Goal: Navigation & Orientation: Find specific page/section

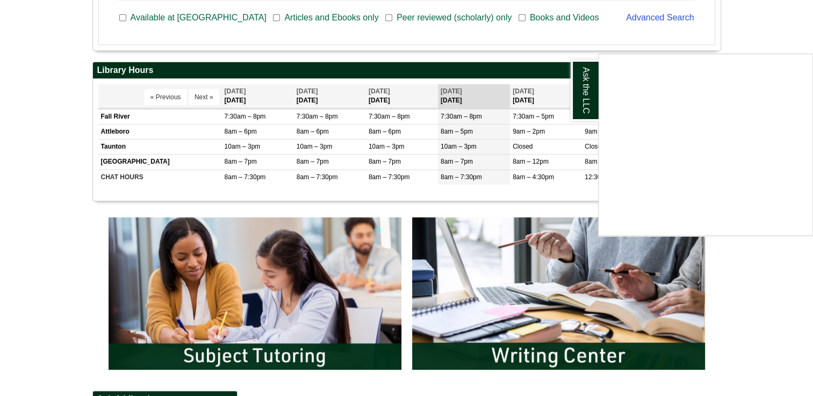
scroll to position [377, 0]
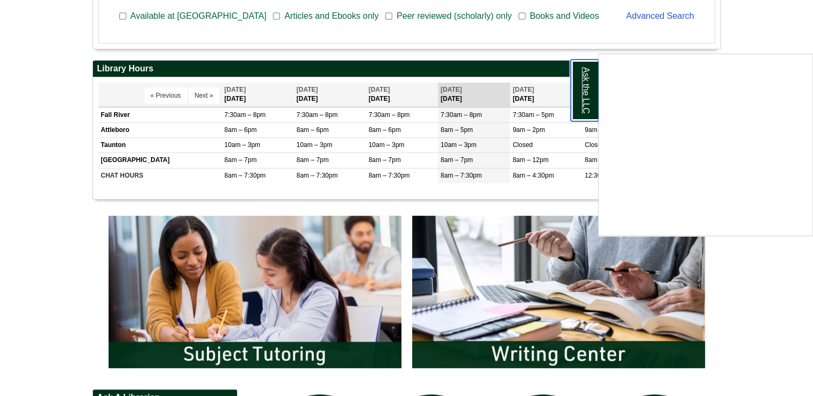
click at [592, 87] on link "Ask the LLC" at bounding box center [584, 91] width 28 height 62
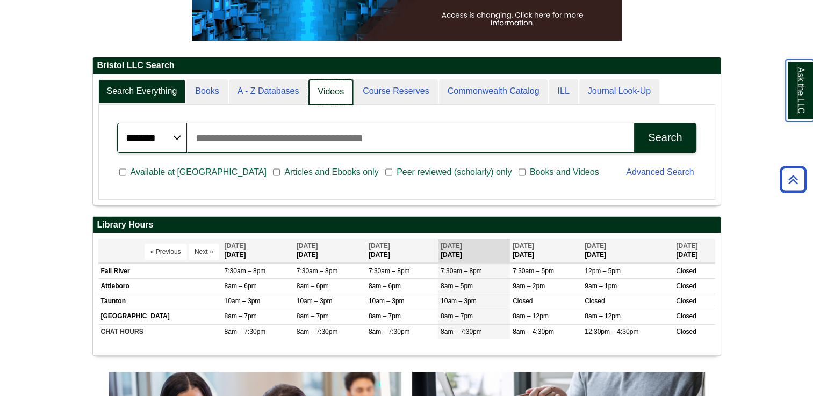
scroll to position [5, 5]
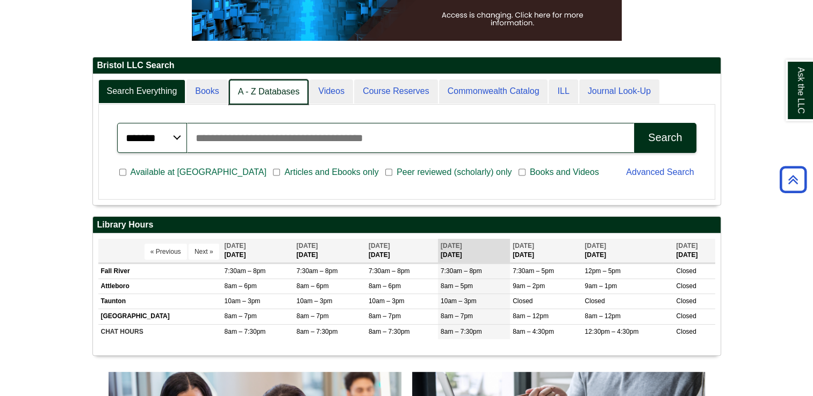
click at [273, 89] on link "A - Z Databases" at bounding box center [269, 91] width 80 height 25
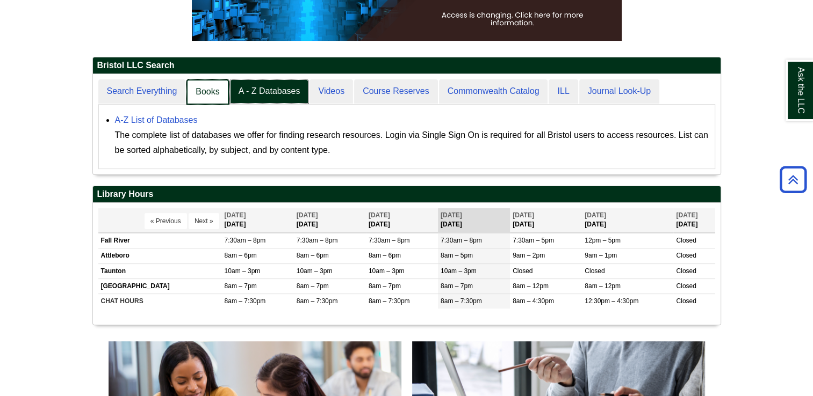
scroll to position [99, 627]
click at [158, 97] on link "Search Everything" at bounding box center [142, 91] width 89 height 25
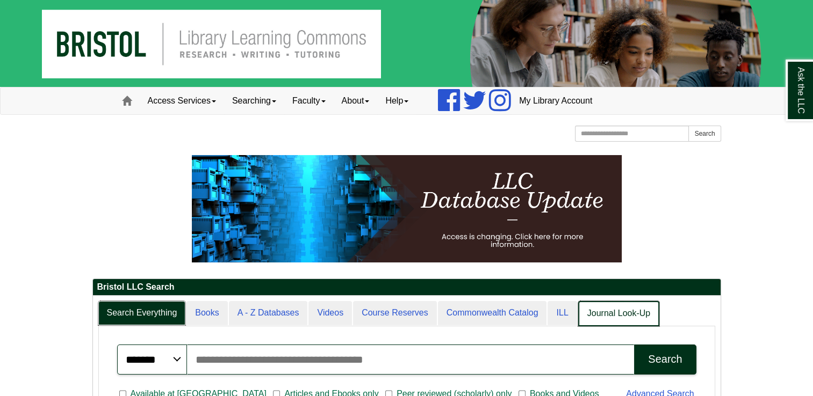
scroll to position [5, 5]
click at [558, 313] on link "ILL" at bounding box center [562, 313] width 30 height 25
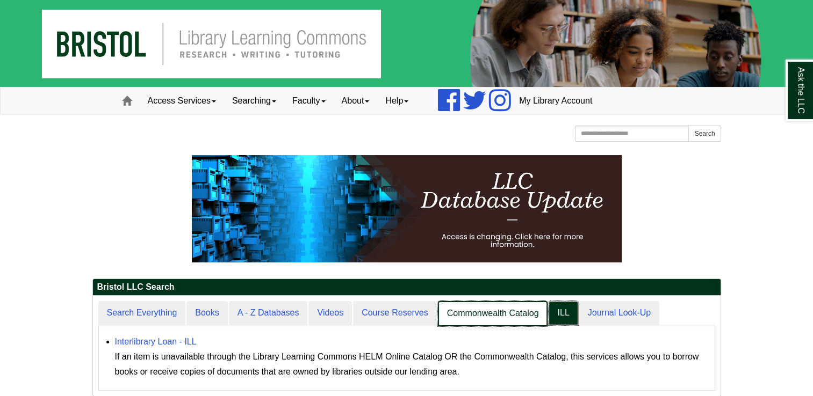
scroll to position [99, 627]
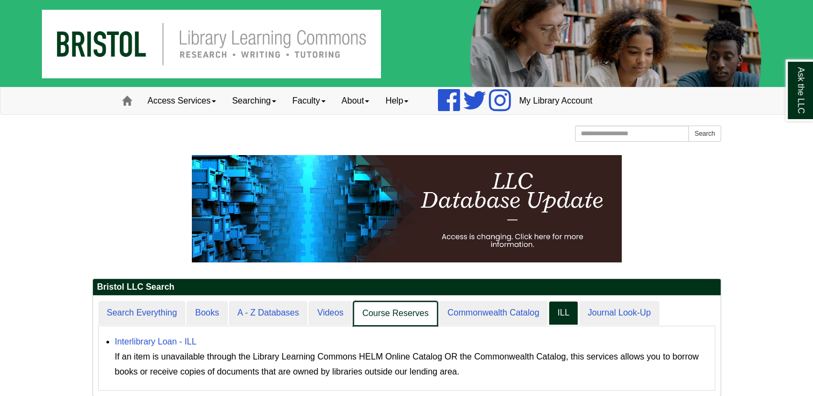
click at [395, 309] on link "Course Reserves" at bounding box center [395, 313] width 85 height 25
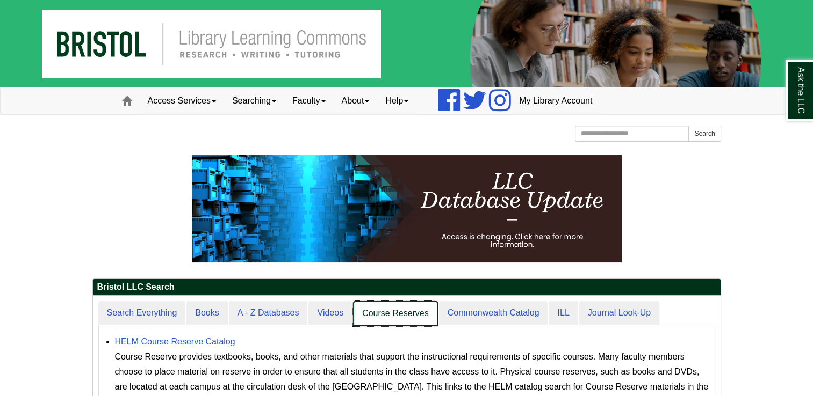
scroll to position [129, 627]
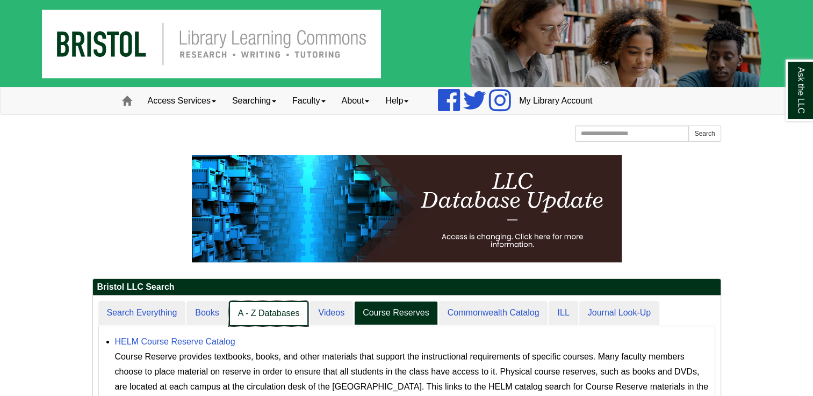
click at [271, 323] on link "A - Z Databases" at bounding box center [269, 313] width 80 height 25
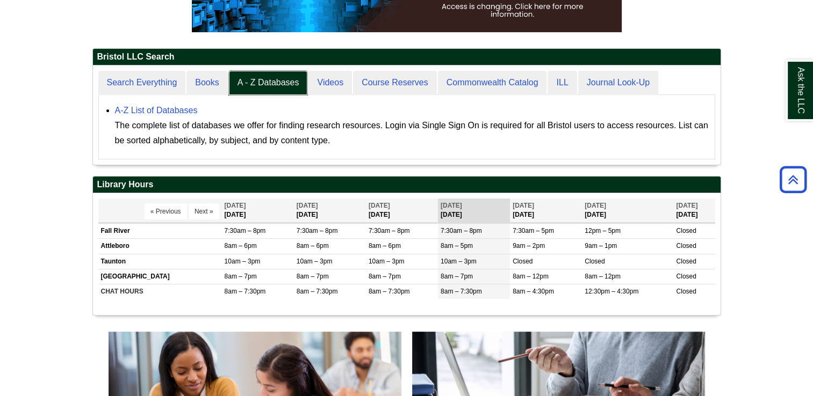
scroll to position [224, 0]
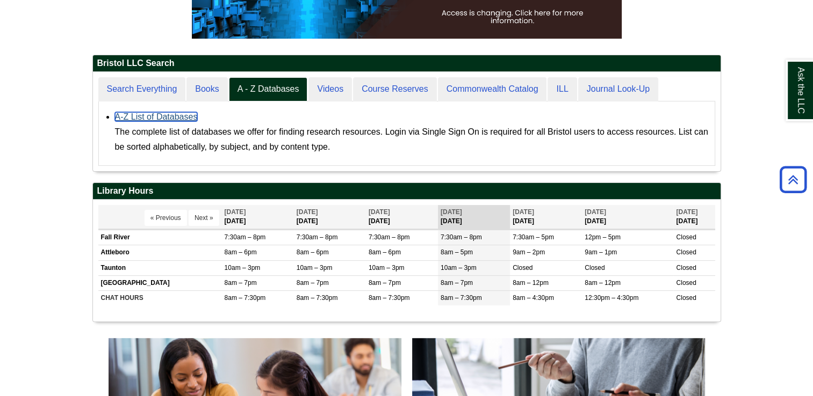
click at [128, 120] on link "A-Z List of Databases" at bounding box center [156, 116] width 83 height 9
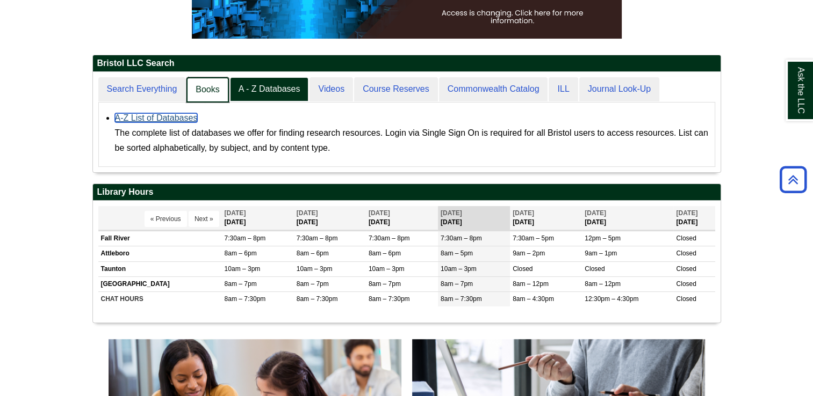
scroll to position [99, 627]
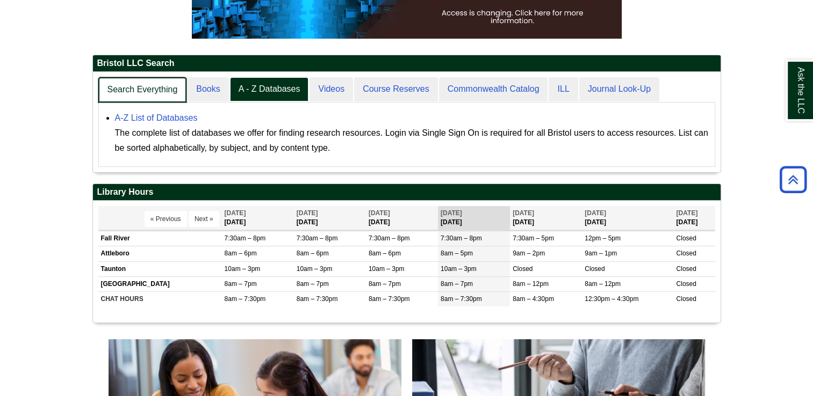
click at [162, 89] on link "Search Everything" at bounding box center [142, 89] width 89 height 25
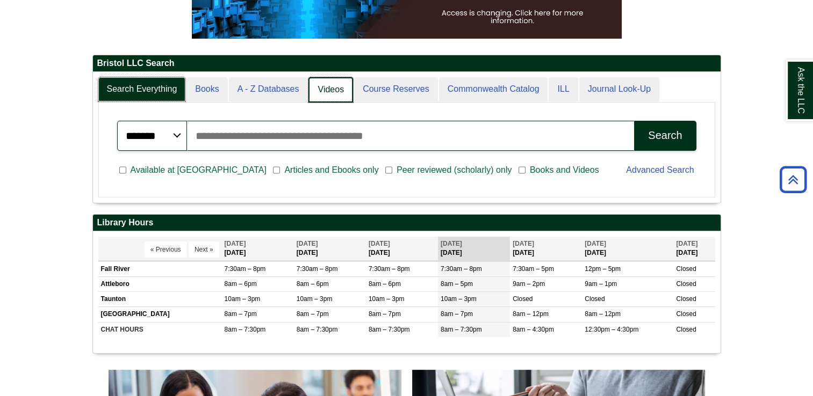
scroll to position [5, 5]
click at [283, 85] on link "A - Z Databases" at bounding box center [269, 89] width 80 height 25
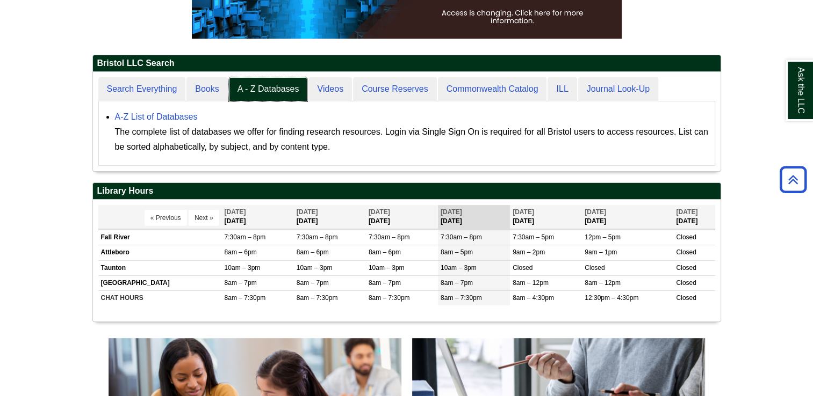
scroll to position [99, 627]
click at [184, 121] on div "A-Z List of Databases The complete list of databases we offer for finding resea…" at bounding box center [412, 132] width 594 height 45
click at [184, 117] on link "A-Z List of Databases" at bounding box center [156, 116] width 83 height 9
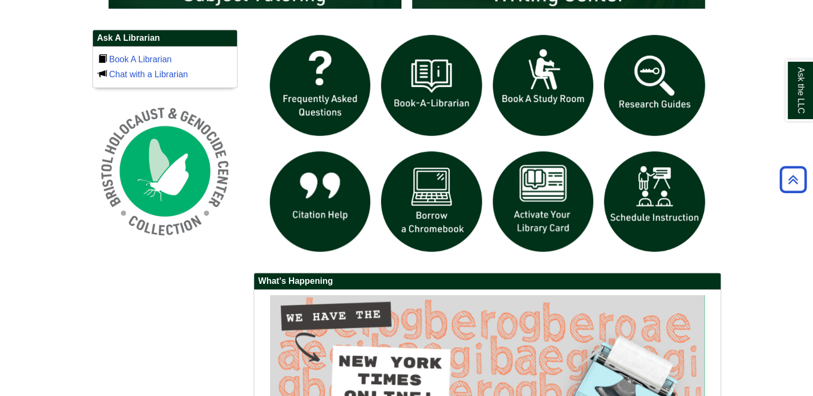
scroll to position [711, 0]
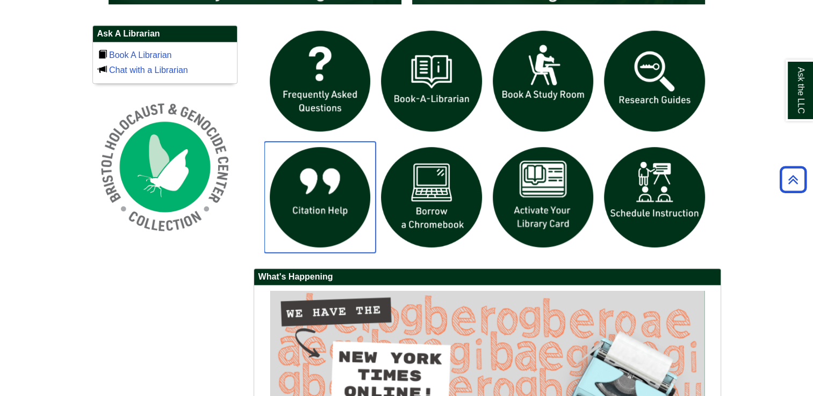
click at [336, 200] on img "slideshow" at bounding box center [320, 198] width 112 height 112
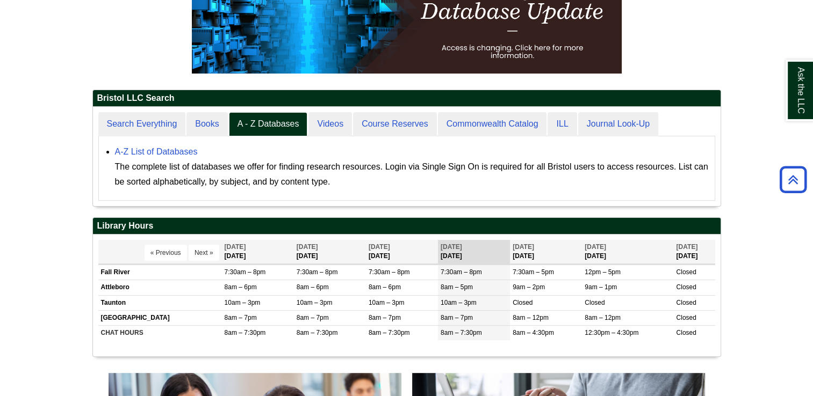
scroll to position [99, 627]
click at [166, 149] on link "A-Z List of Databases" at bounding box center [156, 151] width 83 height 9
click at [164, 150] on link "A-Z List of Databases" at bounding box center [156, 151] width 83 height 9
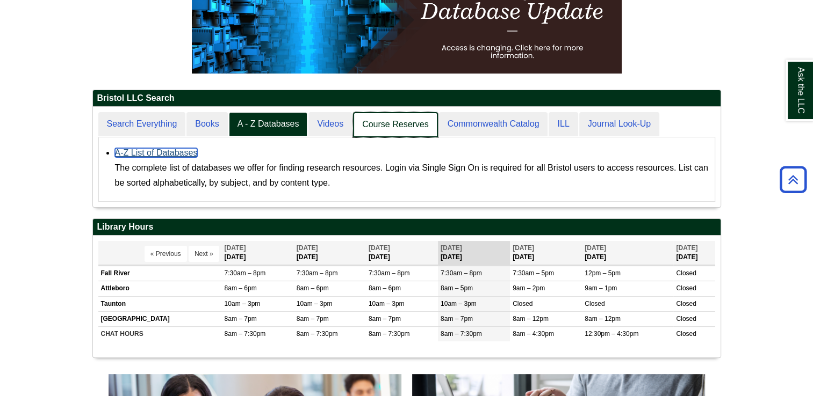
scroll to position [99, 627]
click at [403, 128] on link "Course Reserves" at bounding box center [395, 124] width 85 height 25
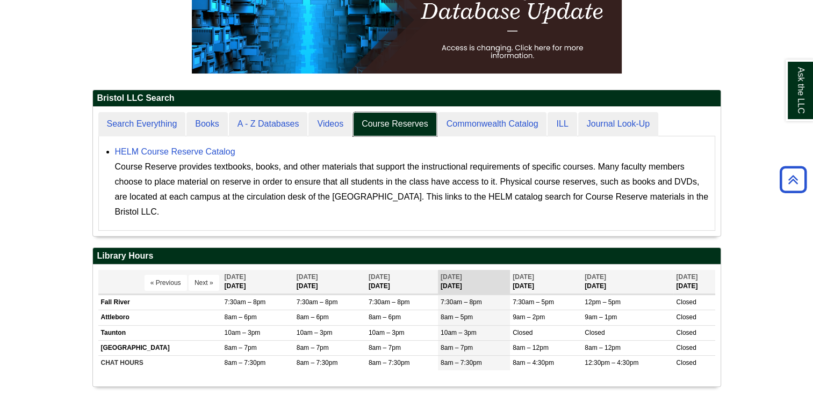
scroll to position [129, 627]
click at [190, 147] on link "HELM Course Reserve Catalog" at bounding box center [175, 151] width 120 height 9
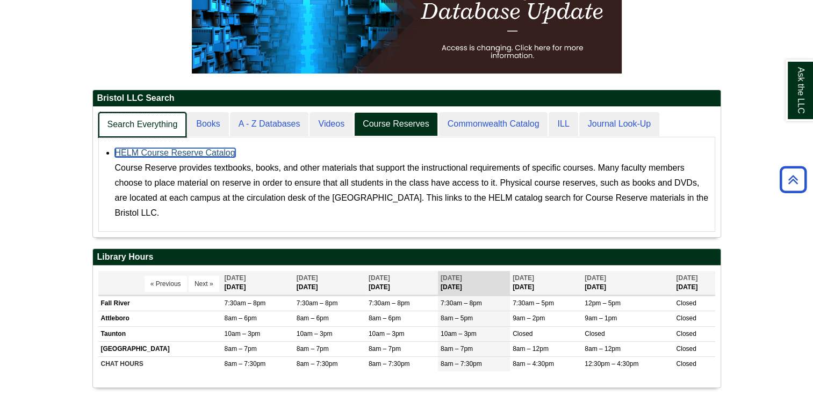
scroll to position [5, 5]
click at [160, 123] on link "Search Everything" at bounding box center [142, 124] width 89 height 25
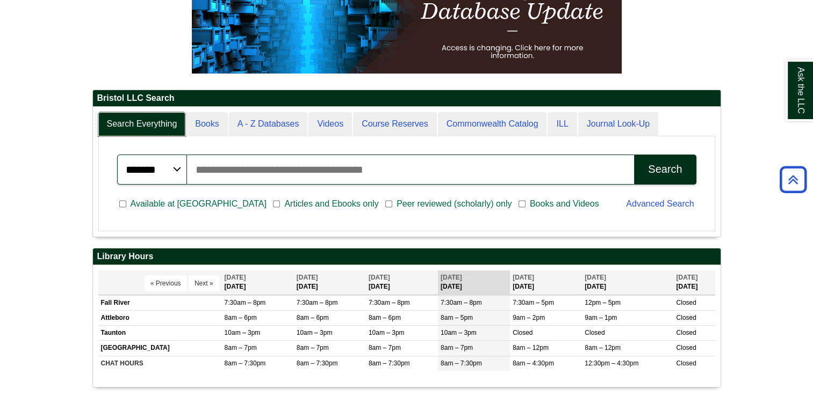
scroll to position [129, 627]
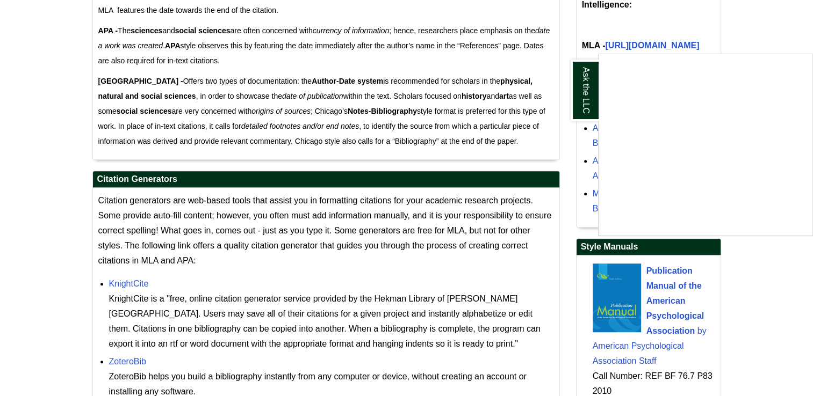
scroll to position [805, 0]
